Goal: Task Accomplishment & Management: Manage account settings

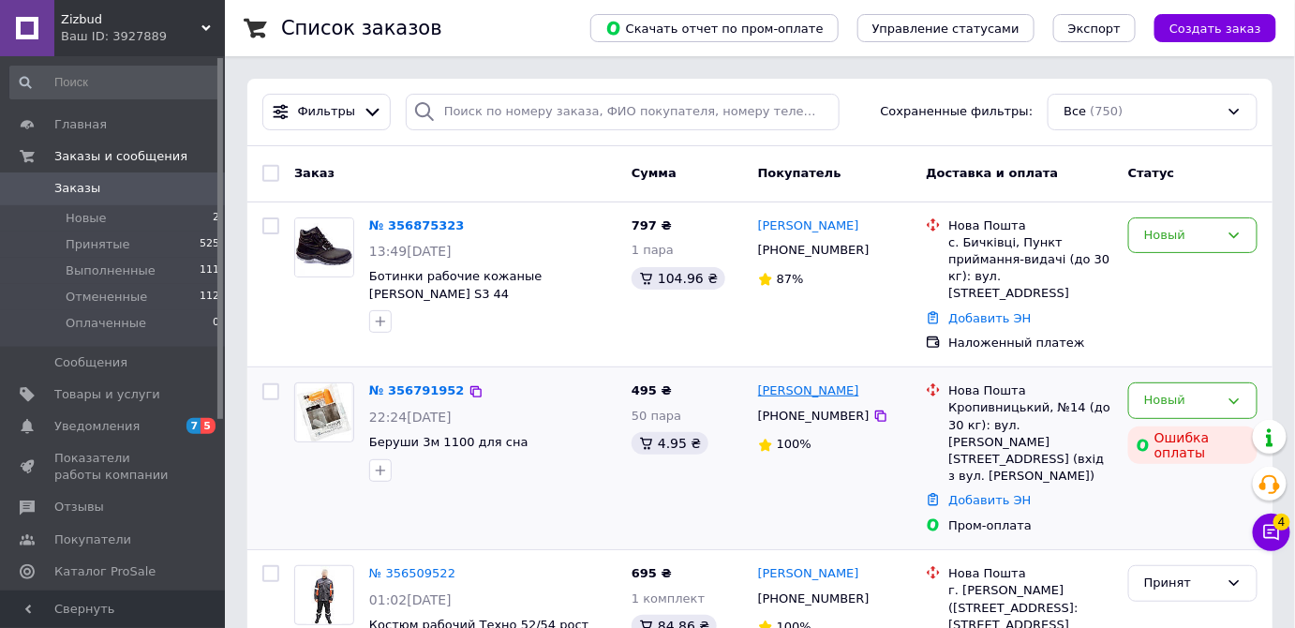
click at [800, 382] on link "[PERSON_NAME]" at bounding box center [808, 391] width 101 height 18
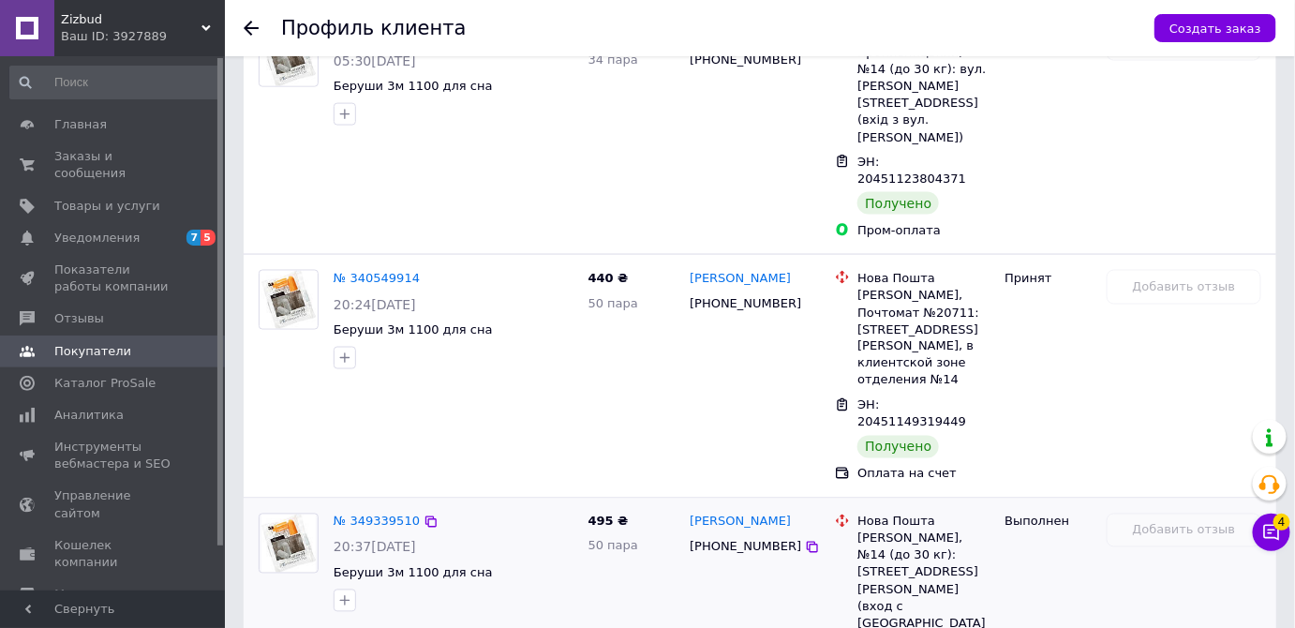
scroll to position [937, 0]
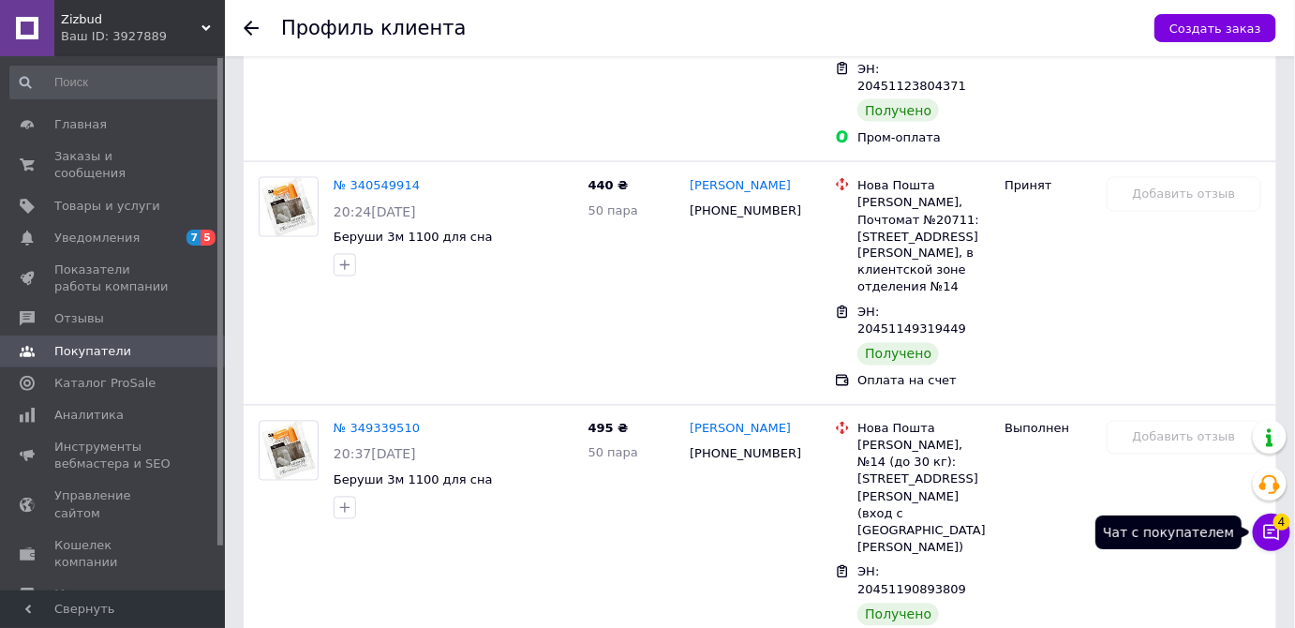
click at [1275, 532] on icon at bounding box center [1272, 532] width 19 height 19
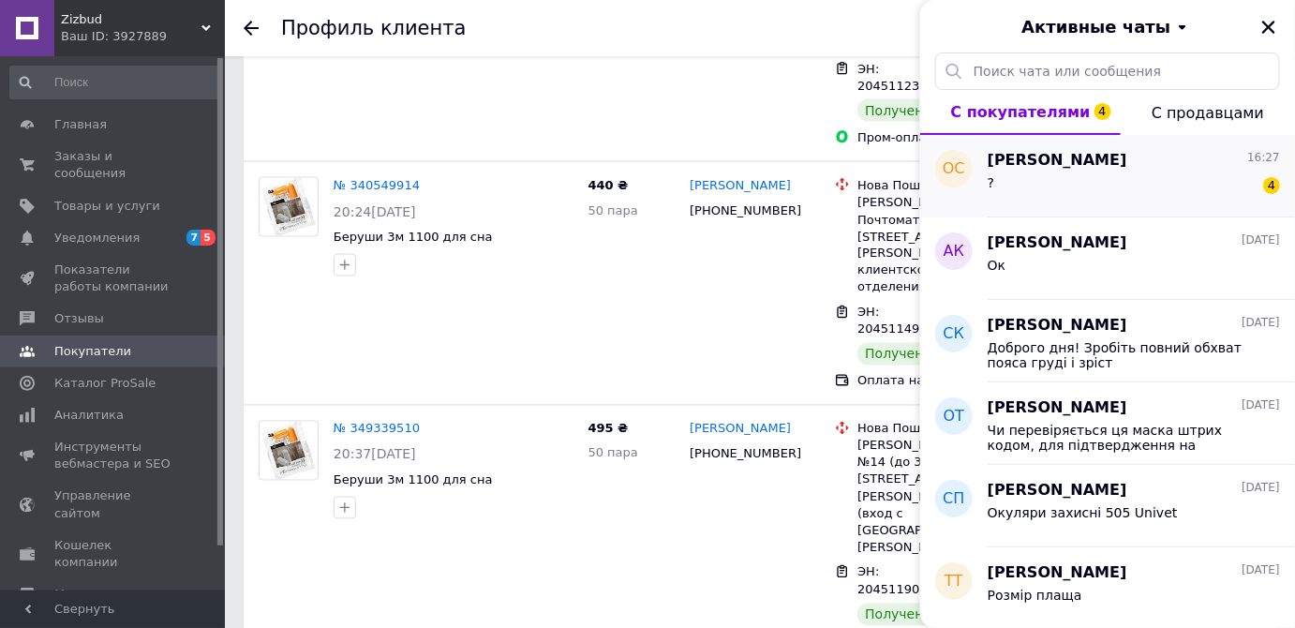
click at [1066, 187] on div "? 4" at bounding box center [1134, 187] width 292 height 30
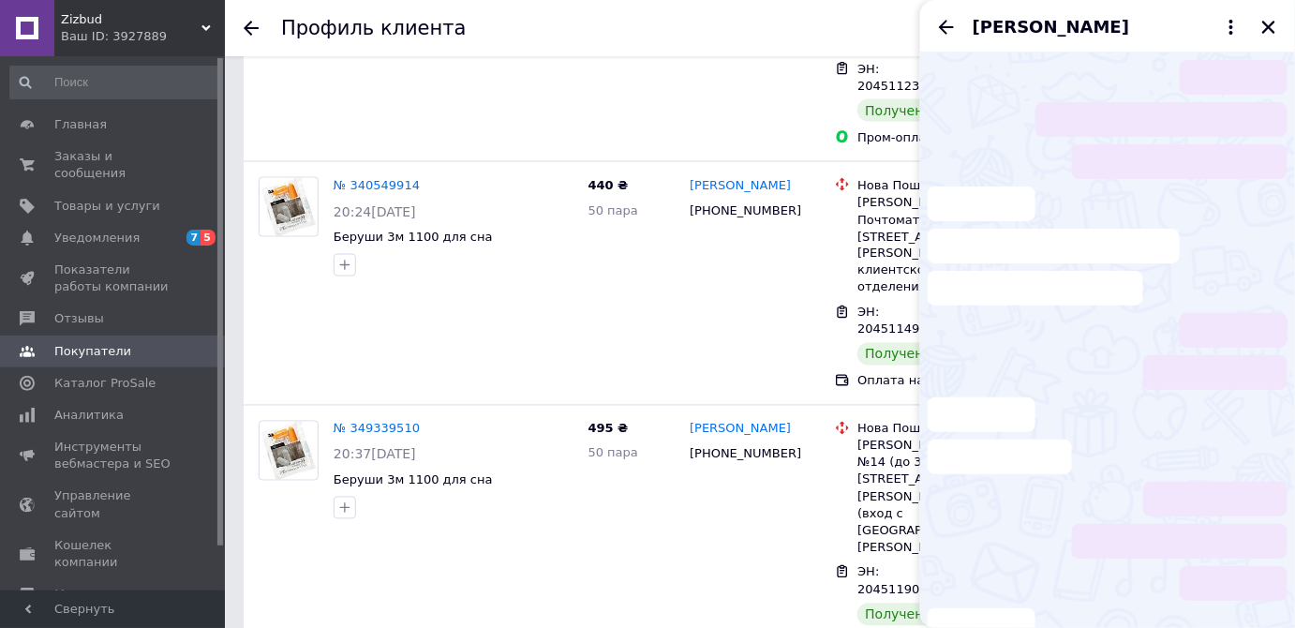
scroll to position [817, 0]
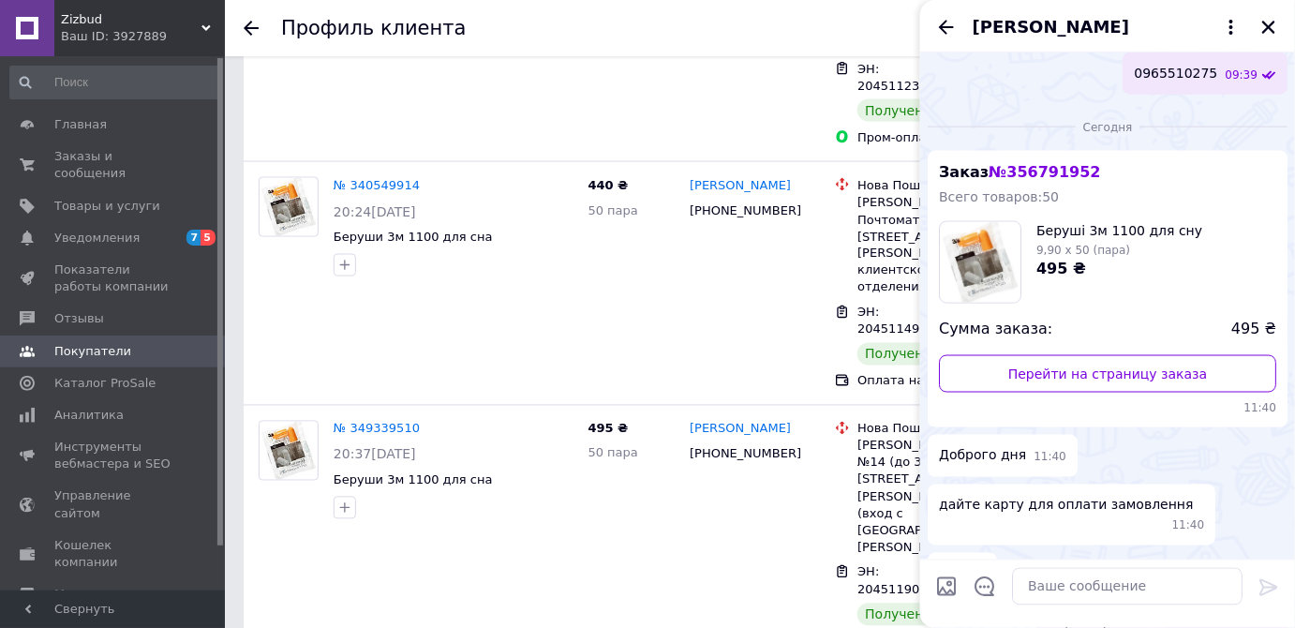
click at [1256, 26] on div "[PERSON_NAME]" at bounding box center [1107, 26] width 375 height 52
click at [129, 159] on span "Заказы и сообщения" at bounding box center [113, 165] width 119 height 34
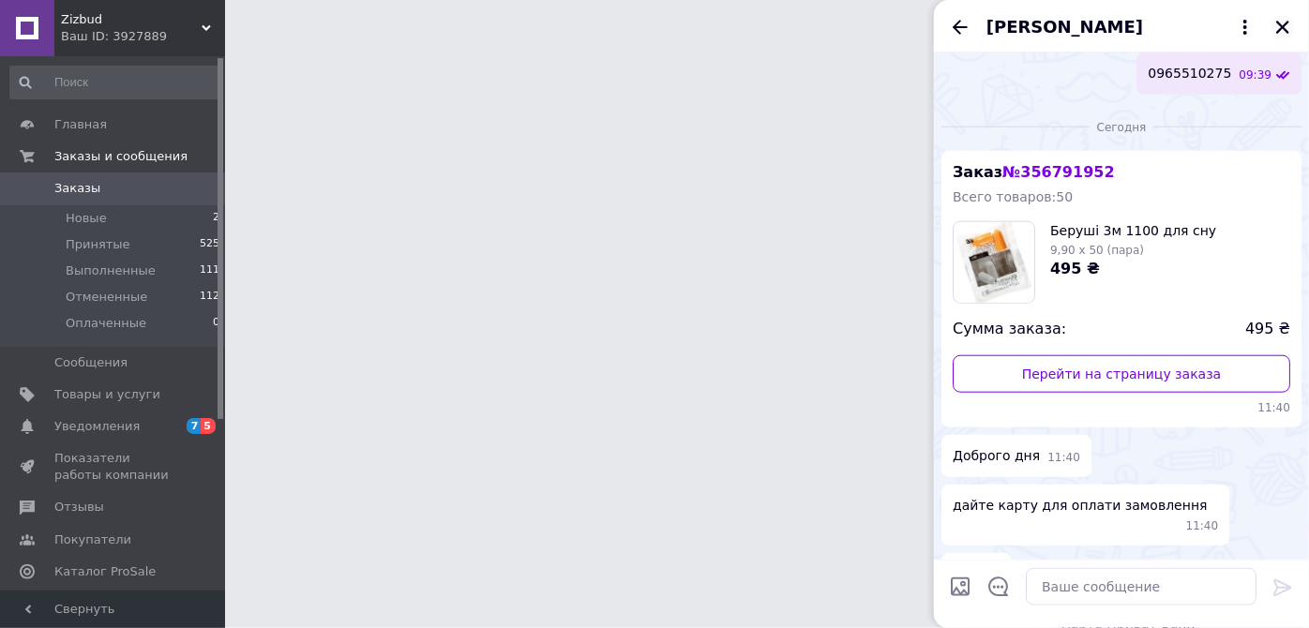
click at [1286, 22] on icon "Закрыть" at bounding box center [1282, 27] width 13 height 13
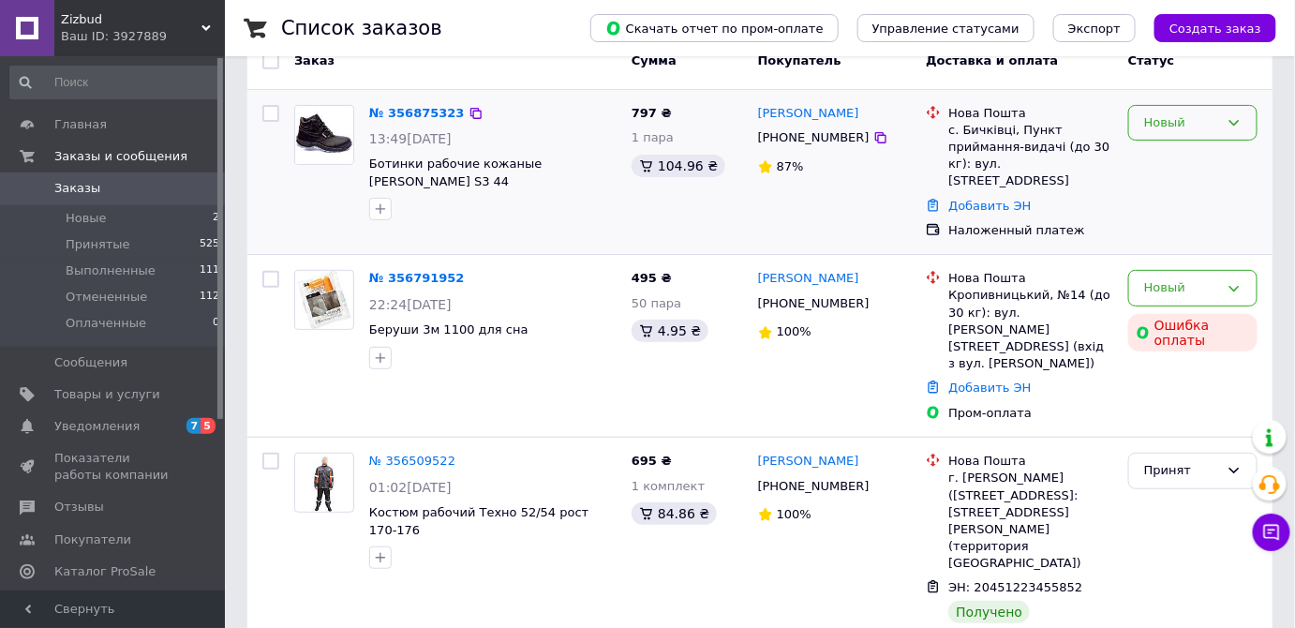
scroll to position [170, 0]
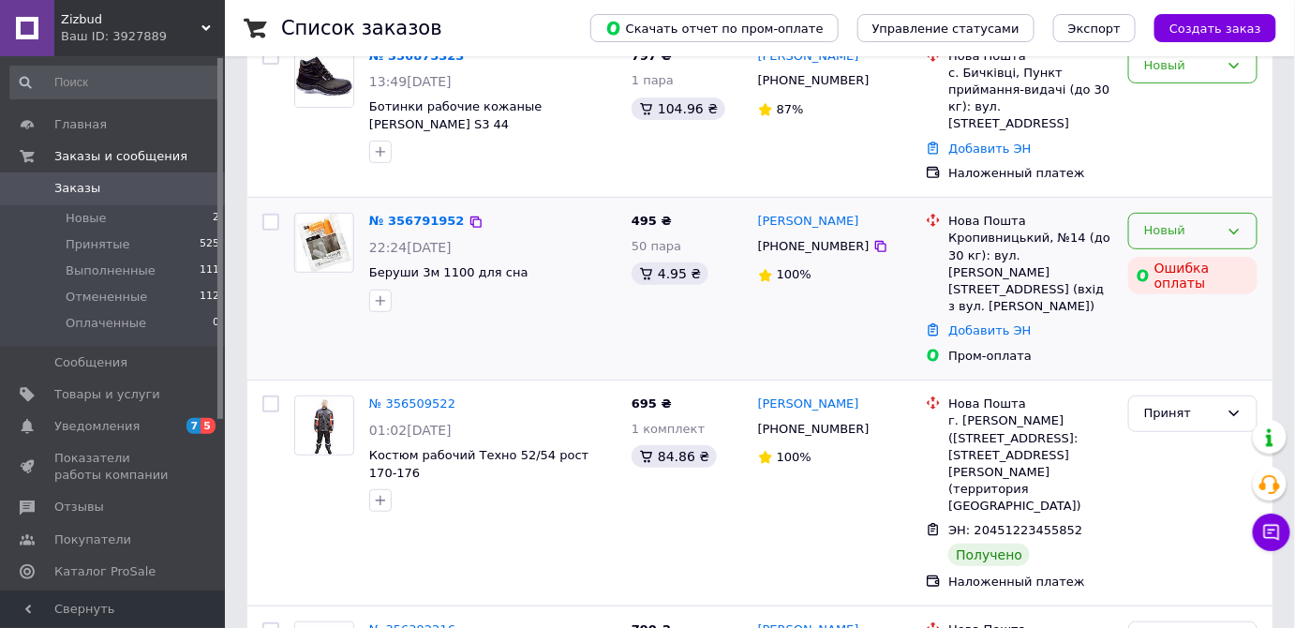
click at [1157, 221] on div "Новый" at bounding box center [1181, 231] width 75 height 20
click at [1157, 253] on li "Принят" at bounding box center [1192, 270] width 127 height 35
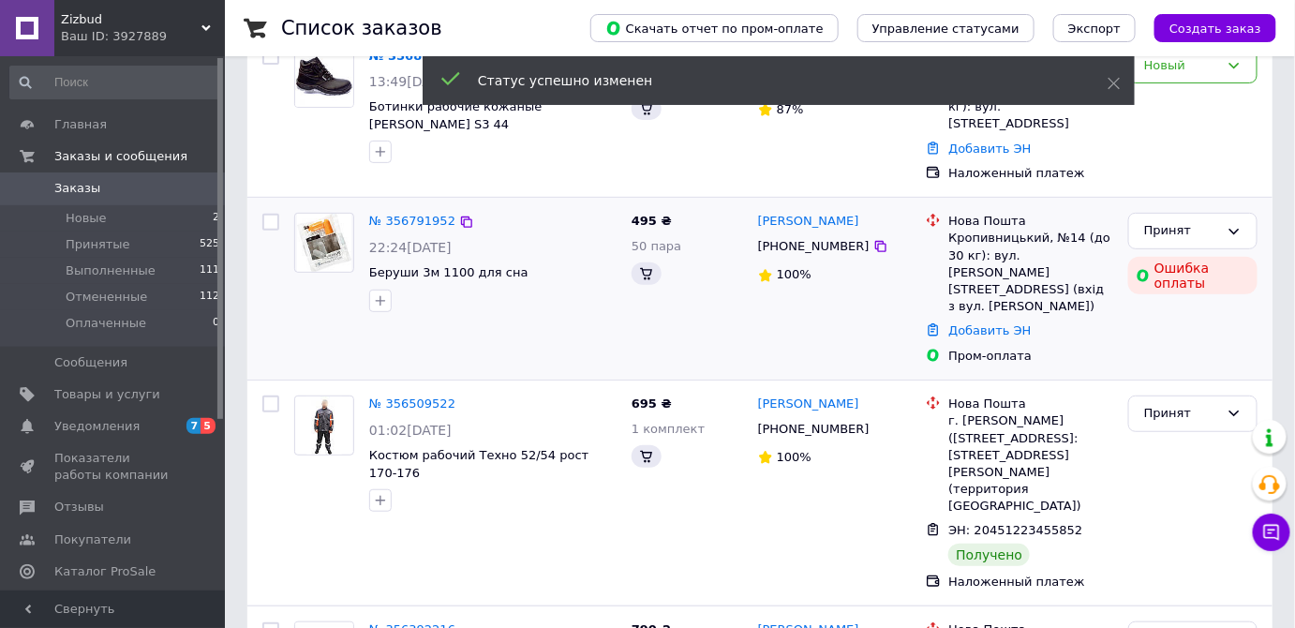
scroll to position [0, 0]
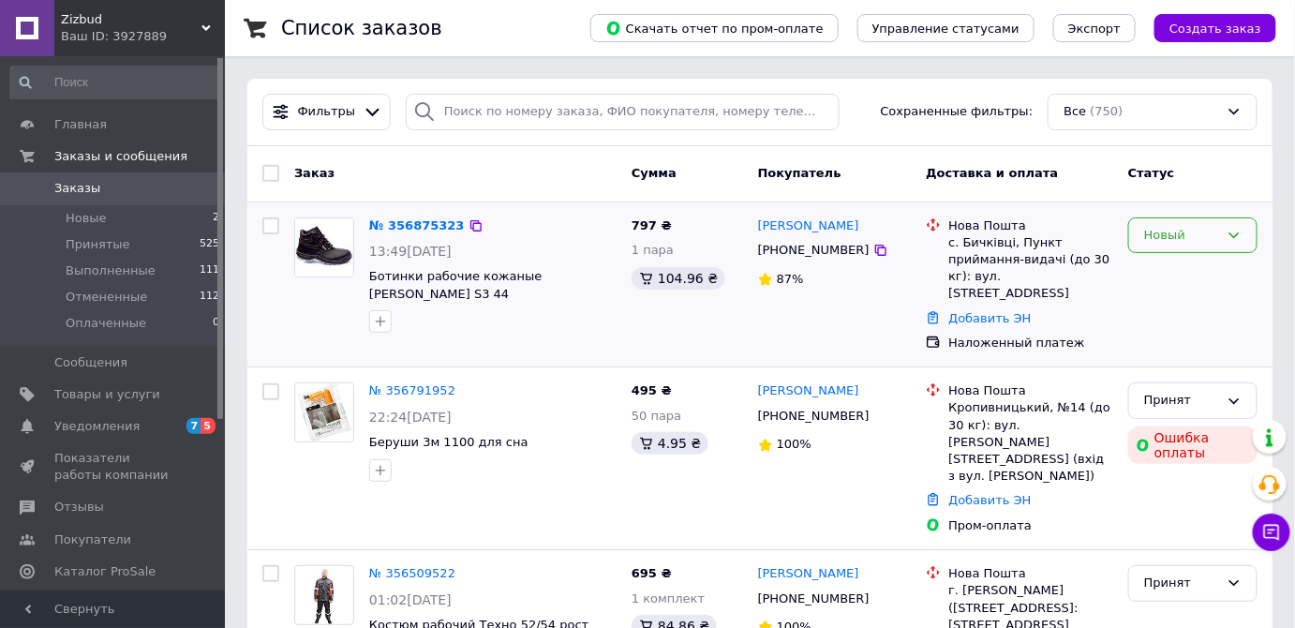
click at [1162, 238] on div "Новый" at bounding box center [1181, 236] width 75 height 20
click at [1160, 273] on li "Принят" at bounding box center [1192, 274] width 127 height 35
click at [790, 230] on link "[PERSON_NAME]" at bounding box center [808, 226] width 101 height 18
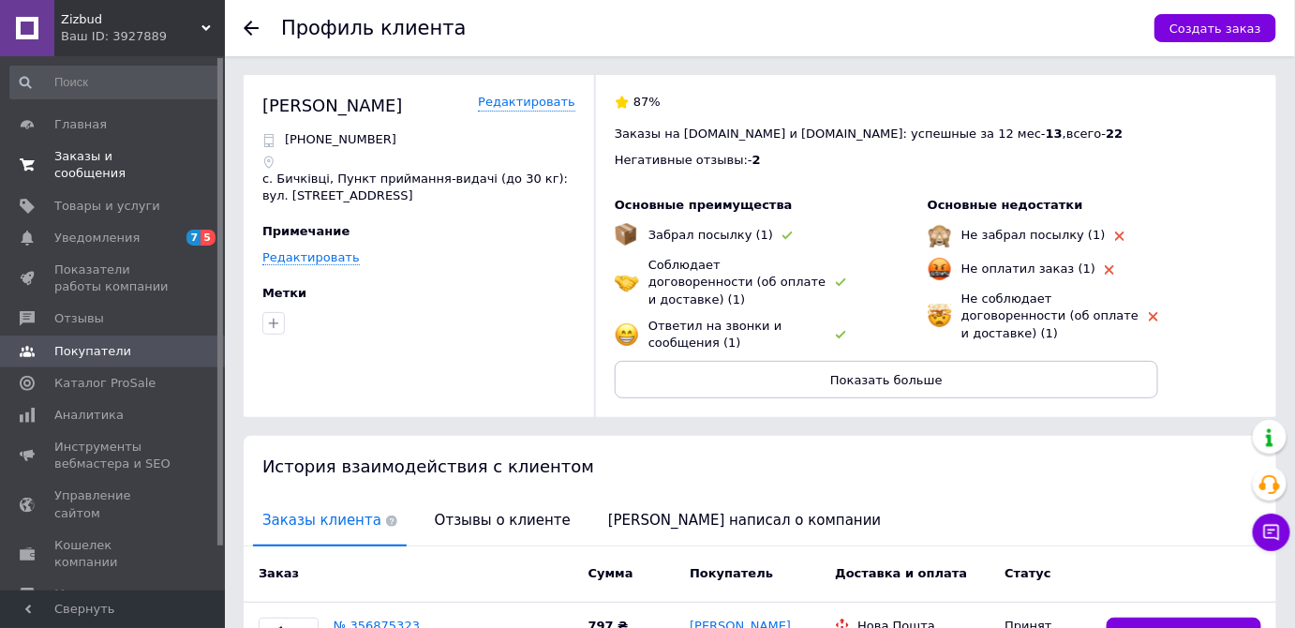
click at [156, 160] on span "Заказы и сообщения" at bounding box center [113, 165] width 119 height 34
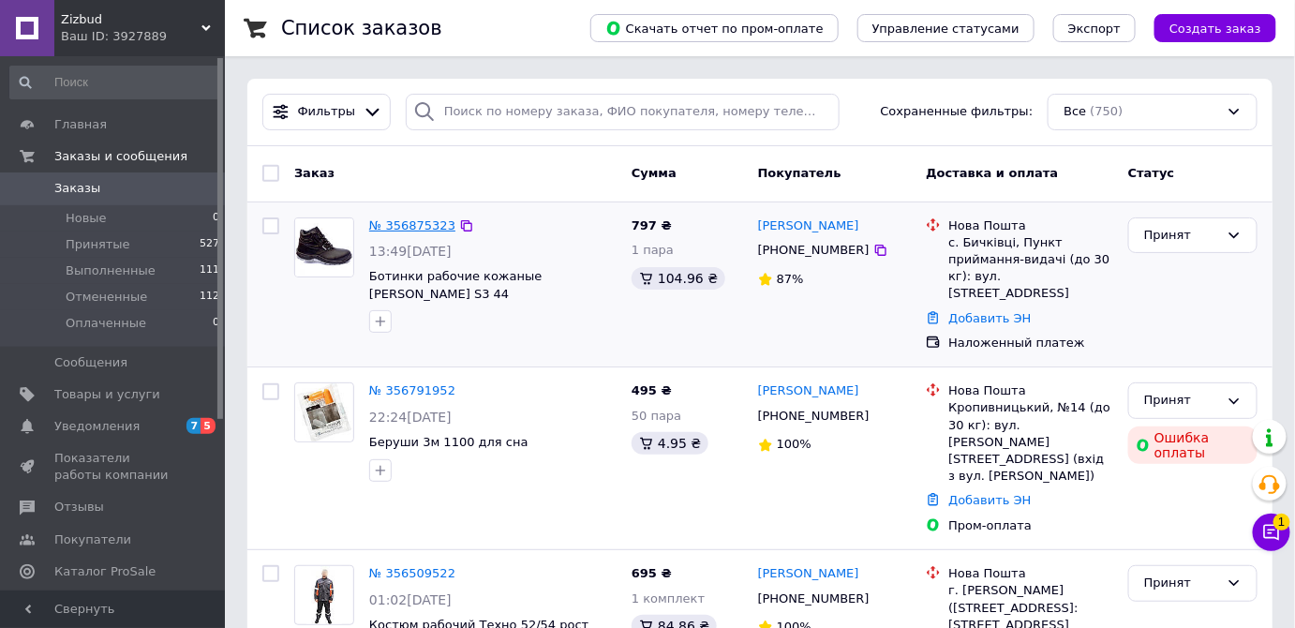
click at [399, 223] on link "№ 356875323" at bounding box center [412, 225] width 86 height 14
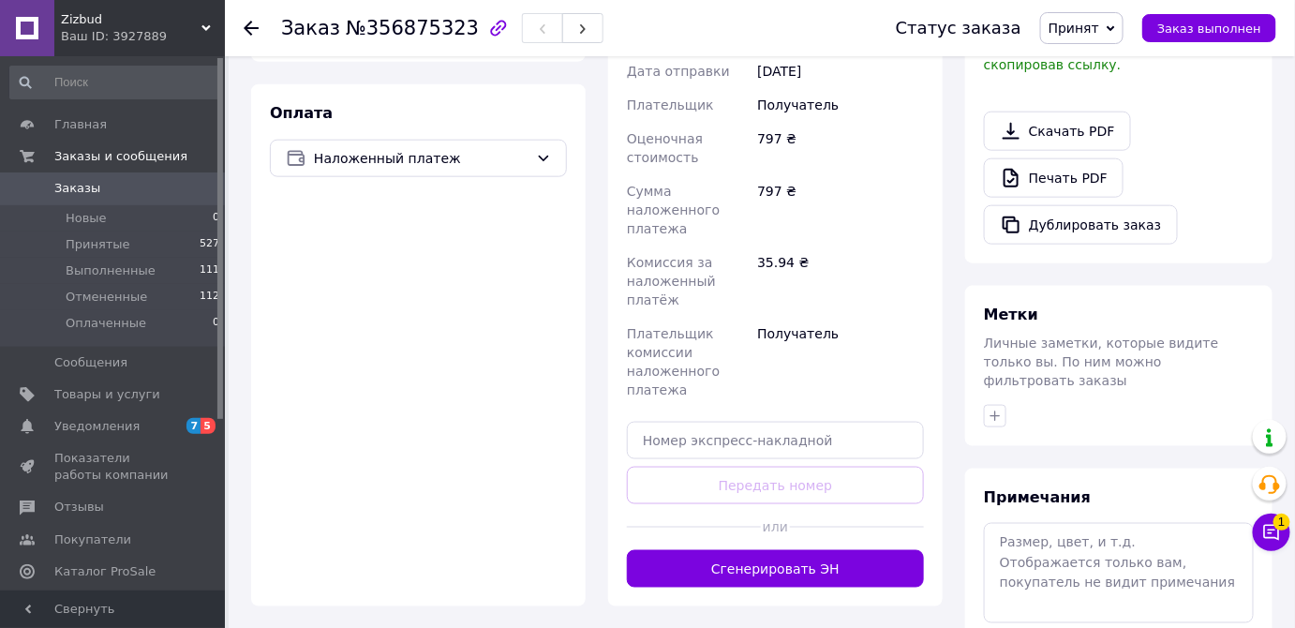
scroll to position [751, 0]
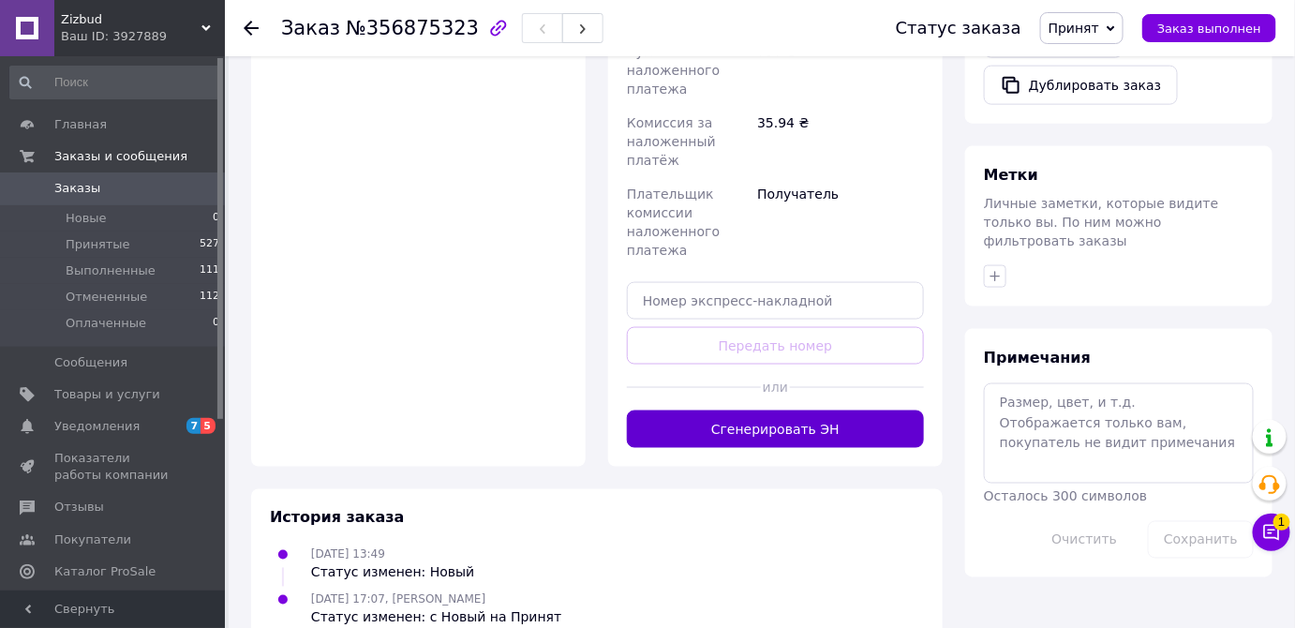
click at [802, 411] on button "Сгенерировать ЭН" at bounding box center [775, 429] width 297 height 37
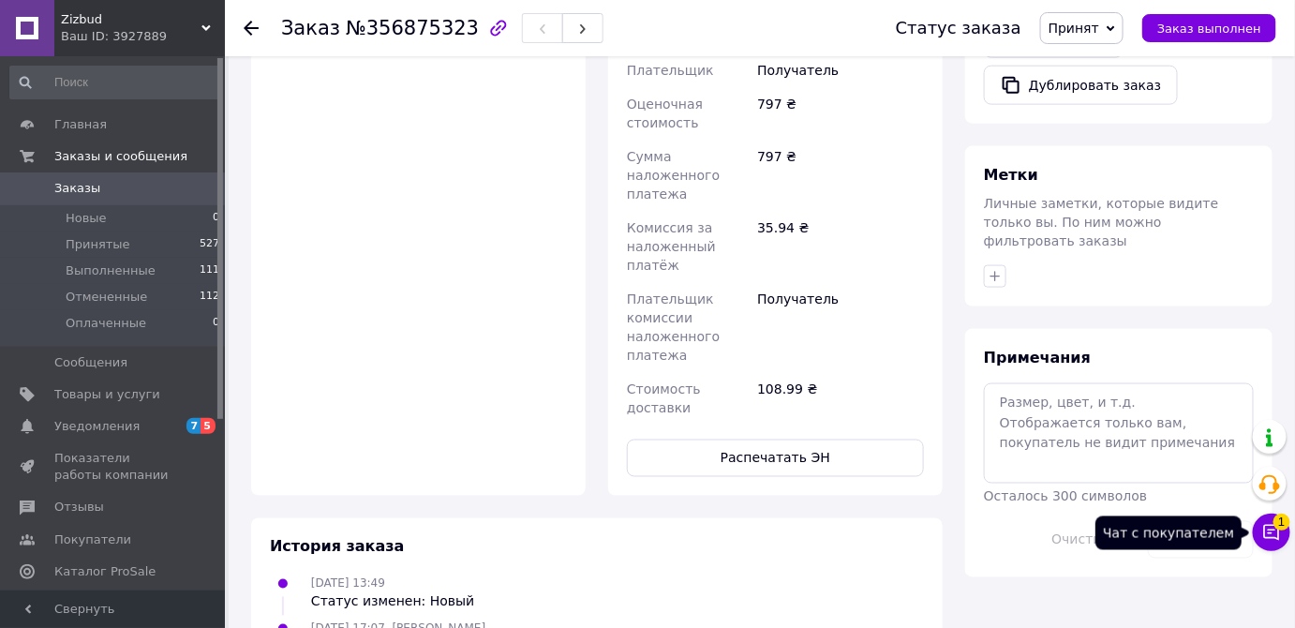
click at [1272, 530] on icon at bounding box center [1272, 533] width 16 height 16
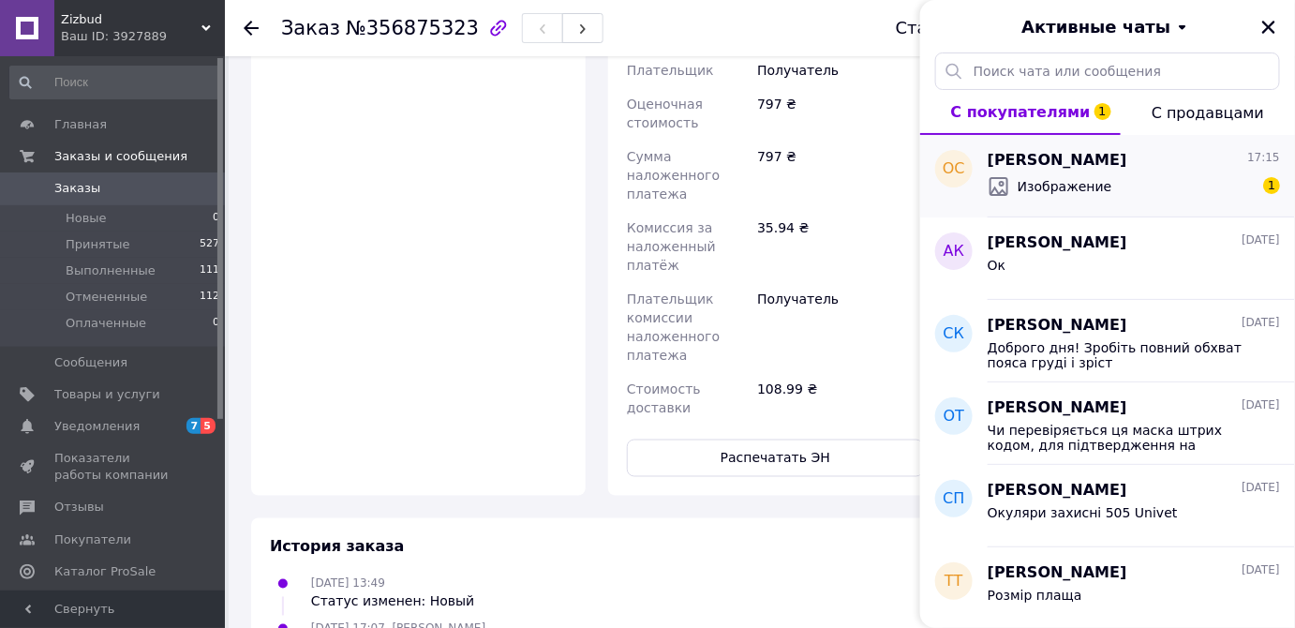
click at [1071, 191] on span "Изображение" at bounding box center [1065, 186] width 95 height 19
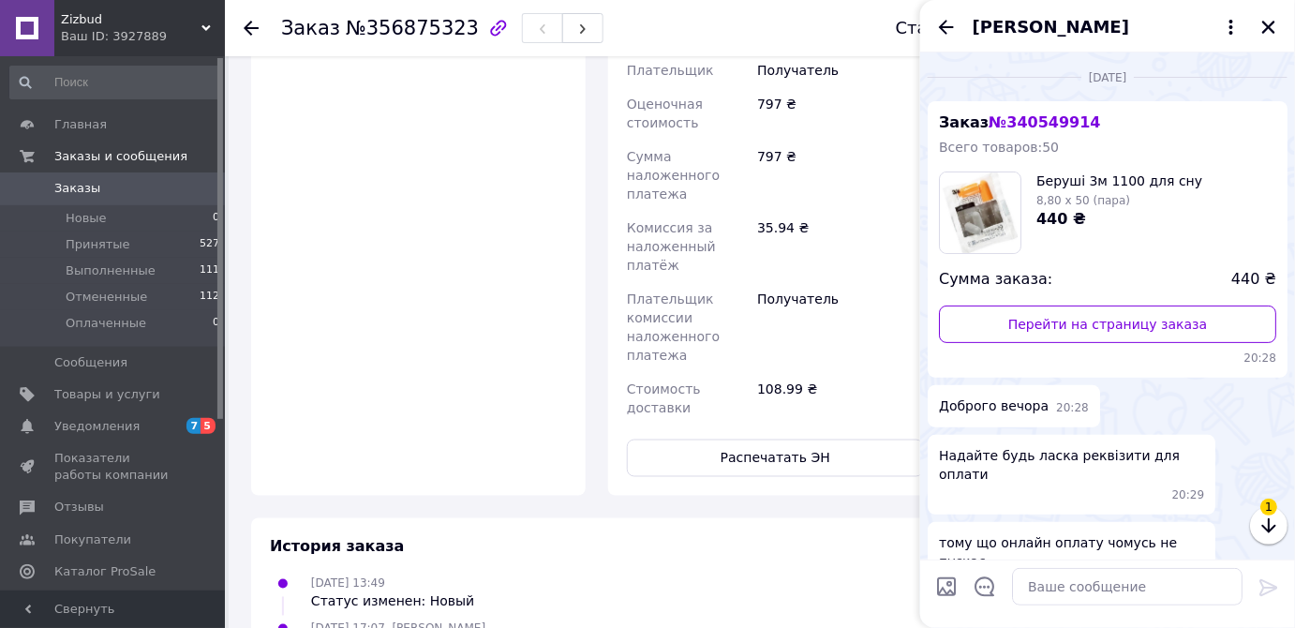
scroll to position [1095, 0]
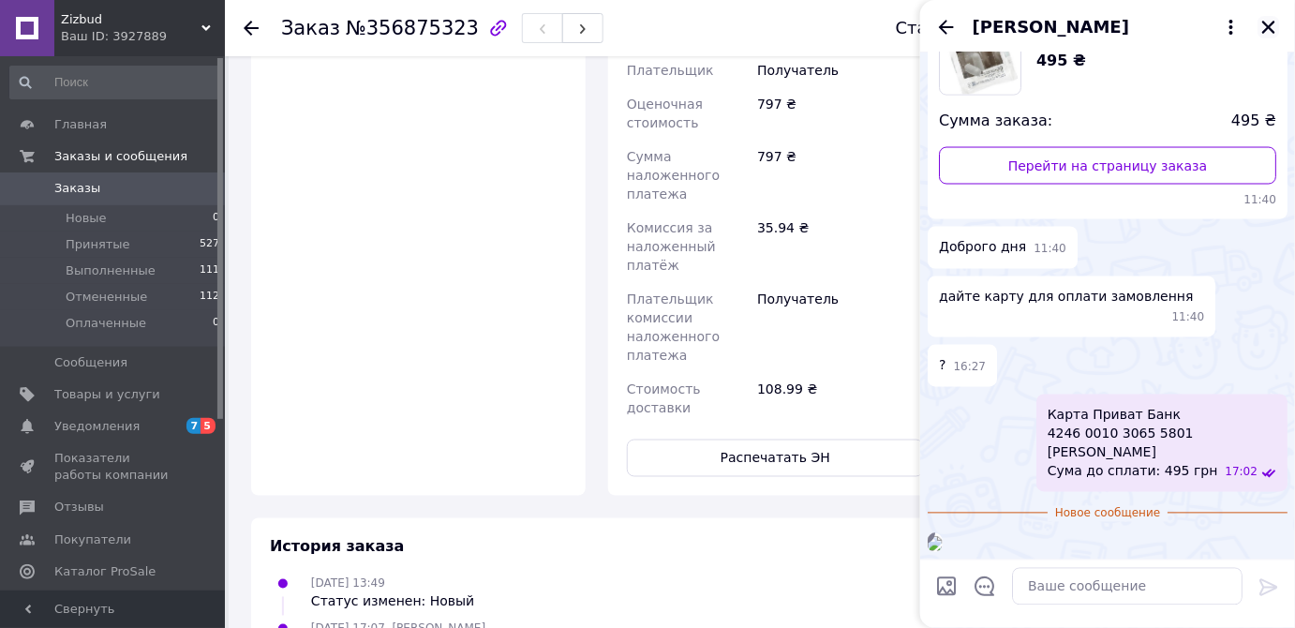
click at [1267, 25] on icon "Закрыть" at bounding box center [1269, 27] width 13 height 13
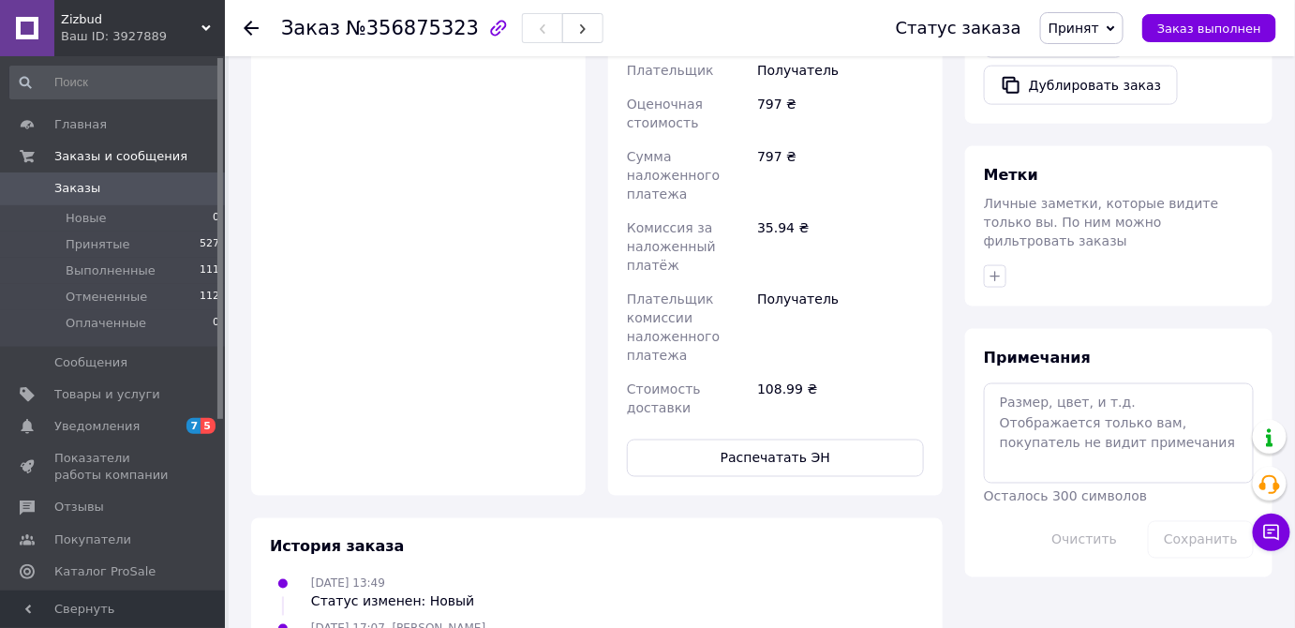
click at [88, 182] on span "Заказы" at bounding box center [77, 188] width 46 height 17
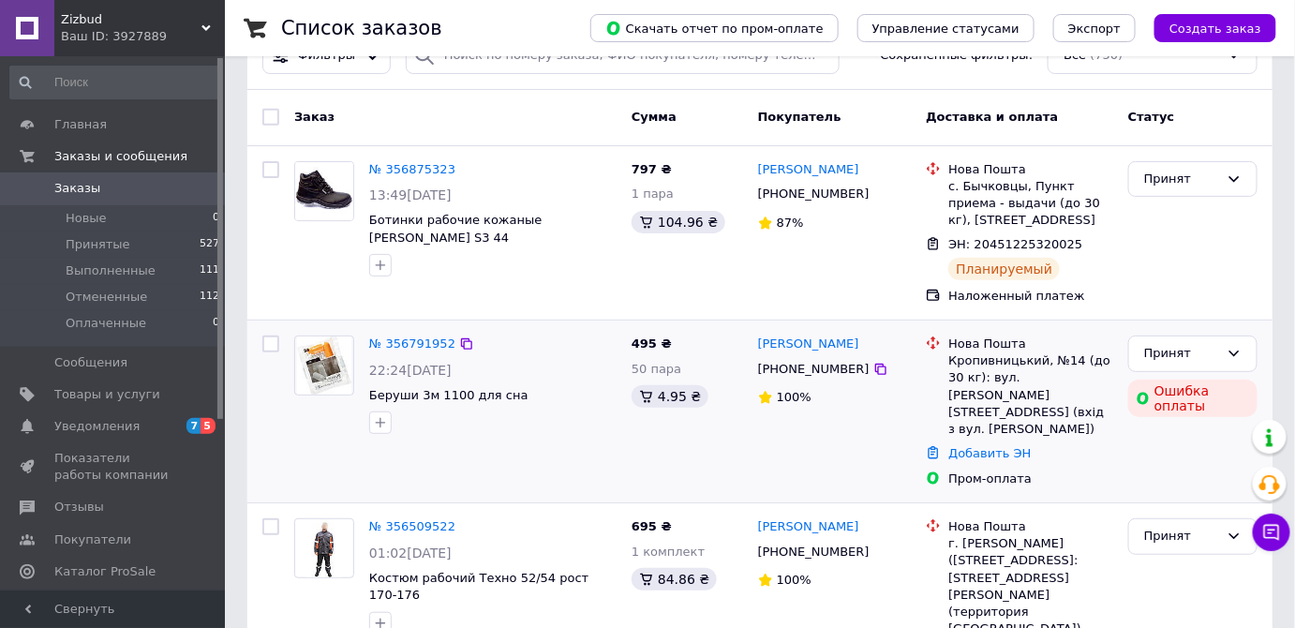
scroll to position [84, 0]
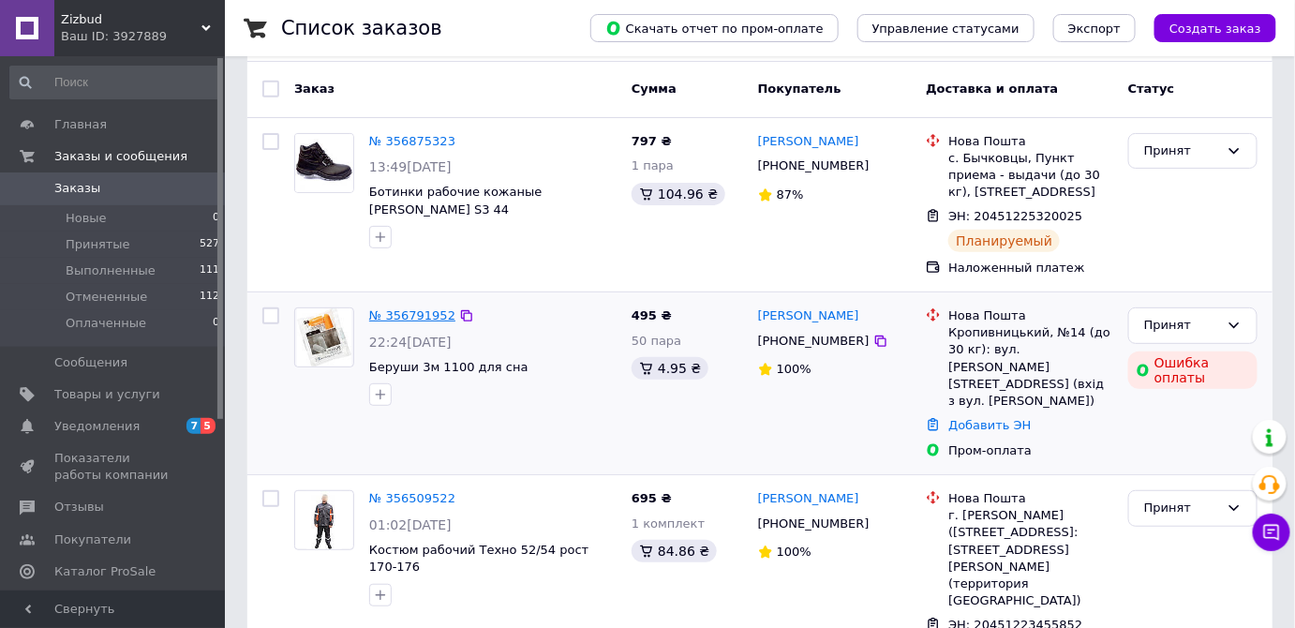
click at [399, 317] on link "№ 356791952" at bounding box center [412, 315] width 86 height 14
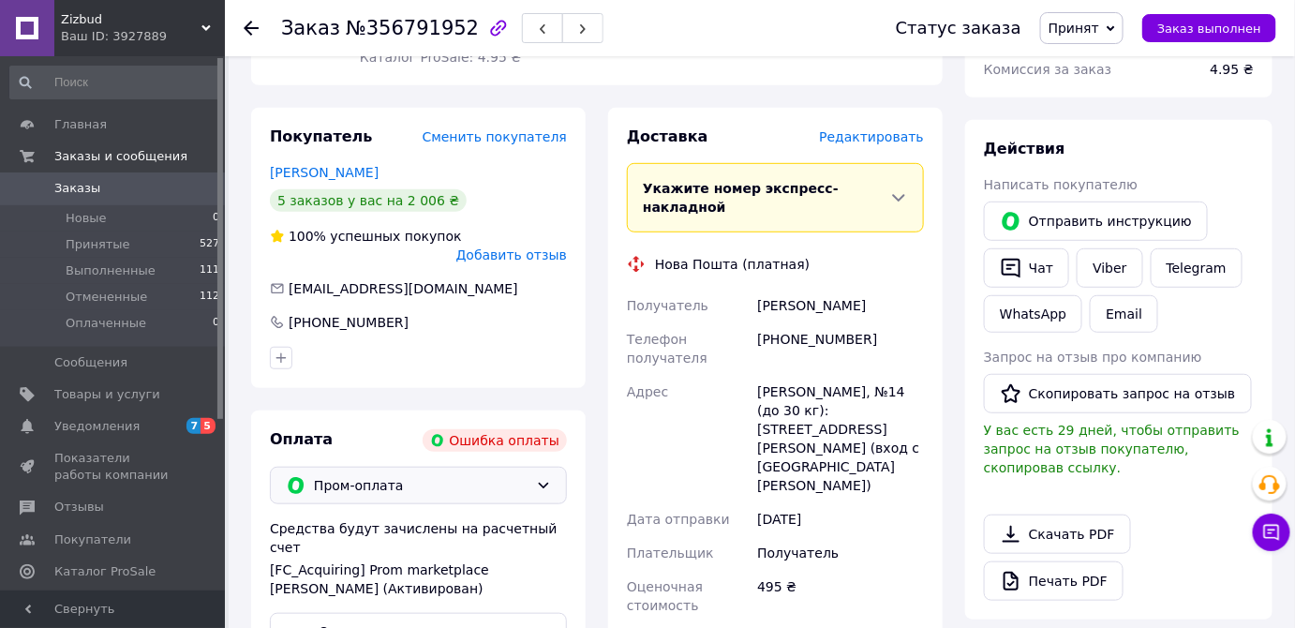
click at [420, 475] on span "Пром-оплата" at bounding box center [421, 485] width 215 height 21
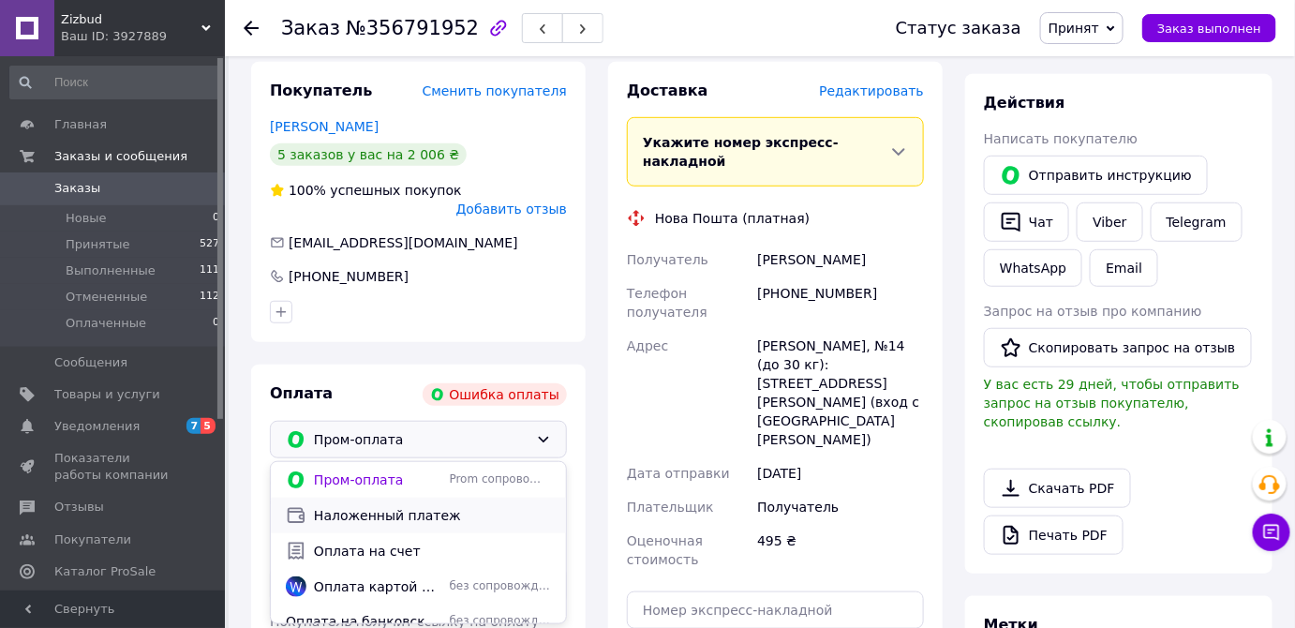
scroll to position [340, 0]
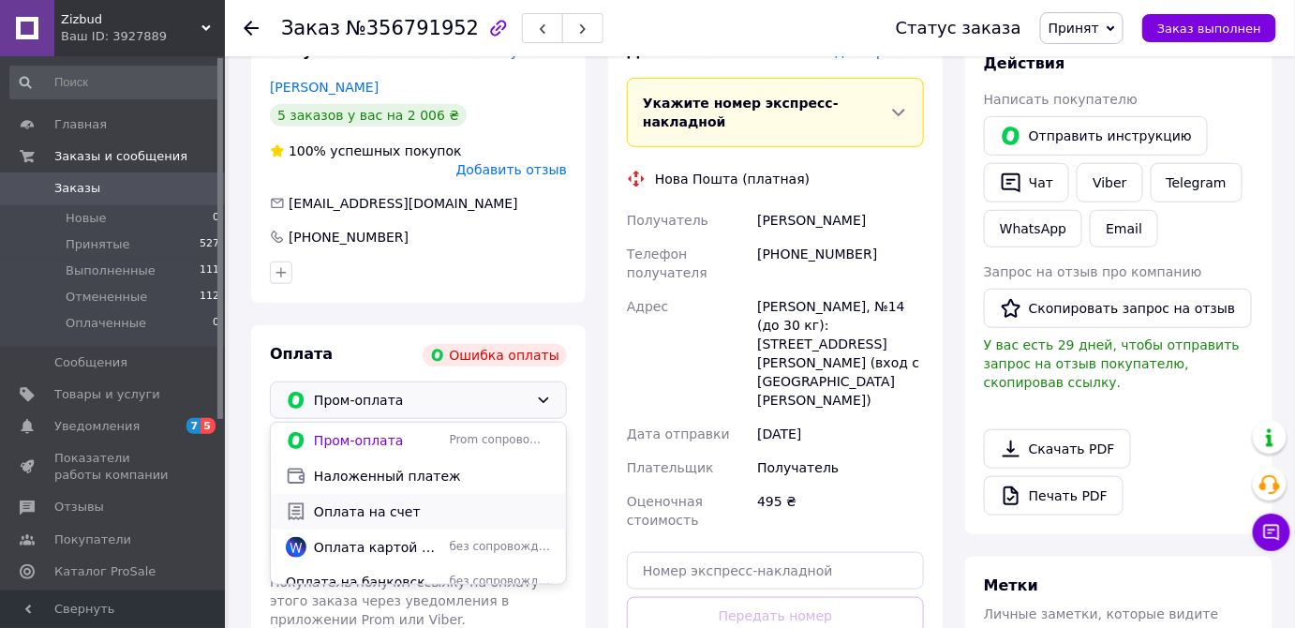
click at [372, 502] on span "Оплата на счет" at bounding box center [432, 511] width 237 height 19
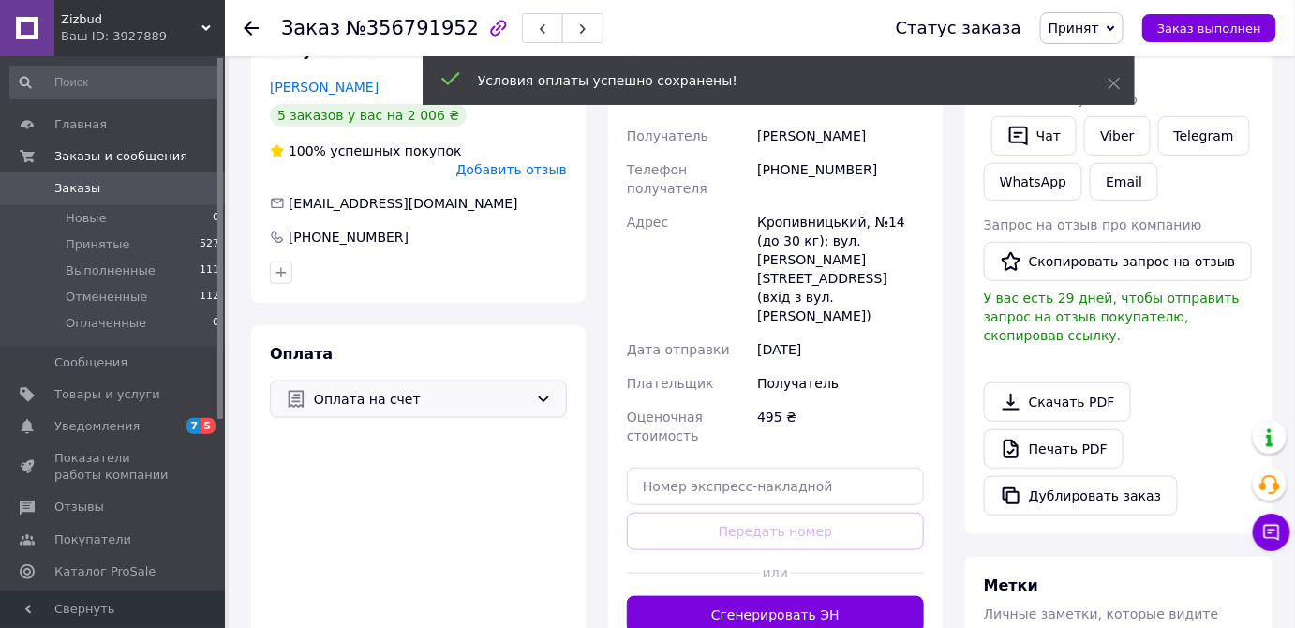
click at [392, 389] on span "Оплата на счет" at bounding box center [421, 399] width 215 height 21
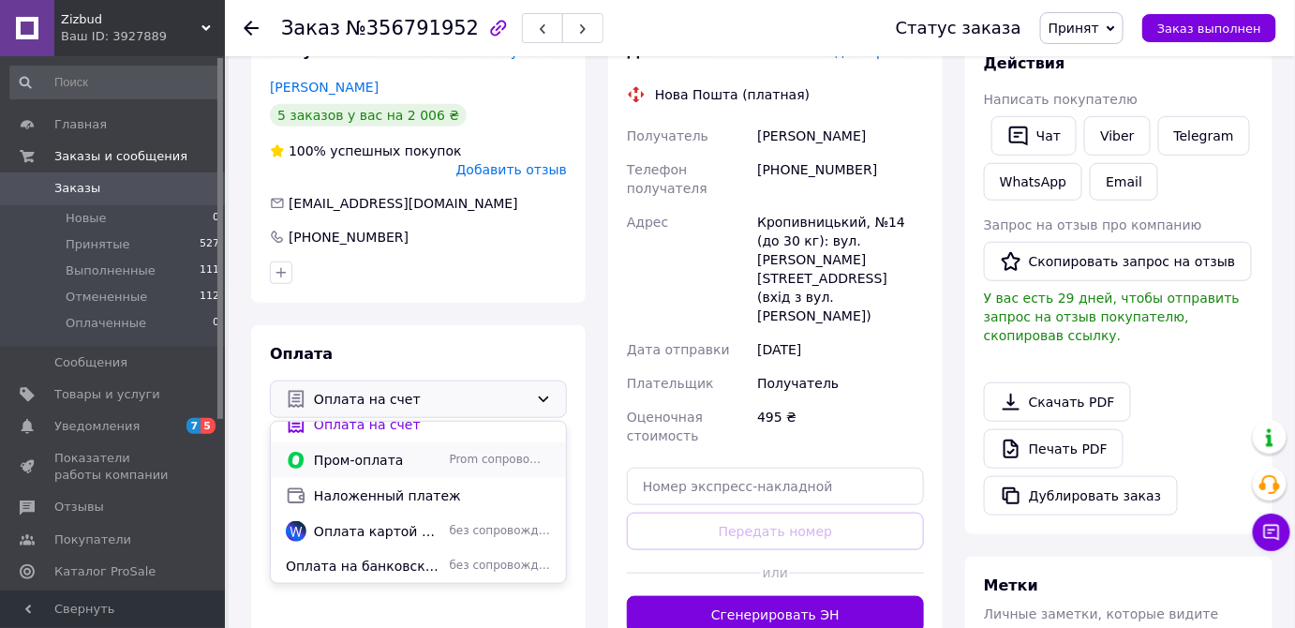
scroll to position [0, 0]
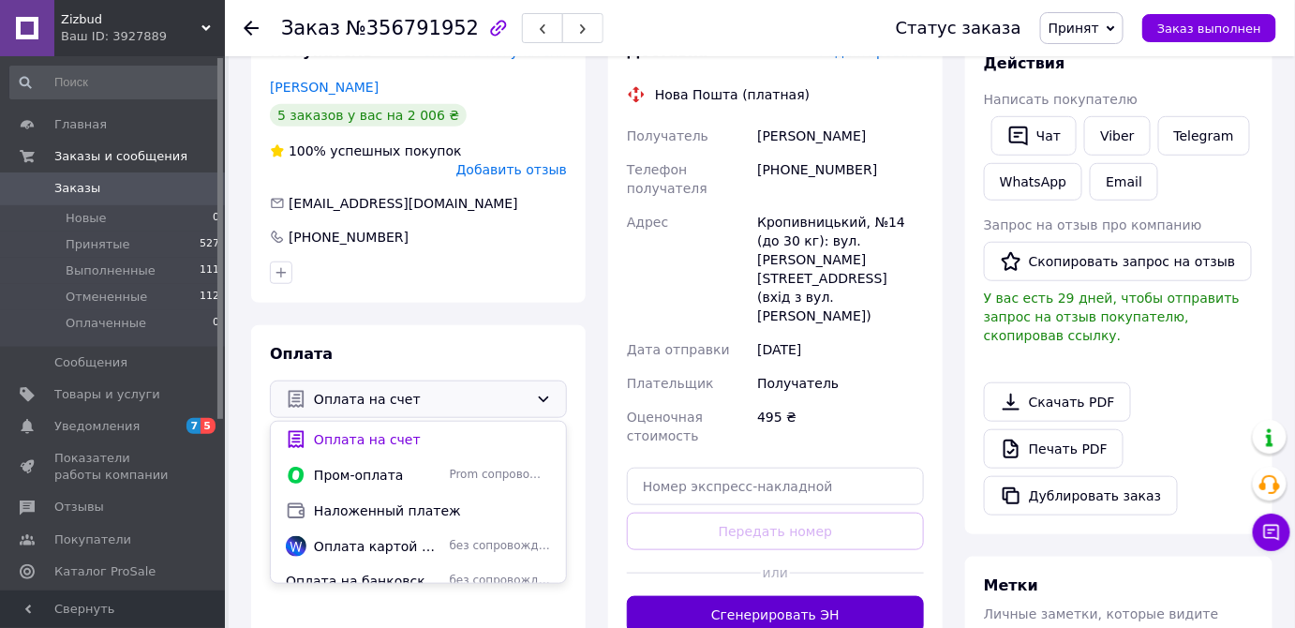
click at [797, 596] on button "Сгенерировать ЭН" at bounding box center [775, 614] width 297 height 37
